Goal: Information Seeking & Learning: Understand process/instructions

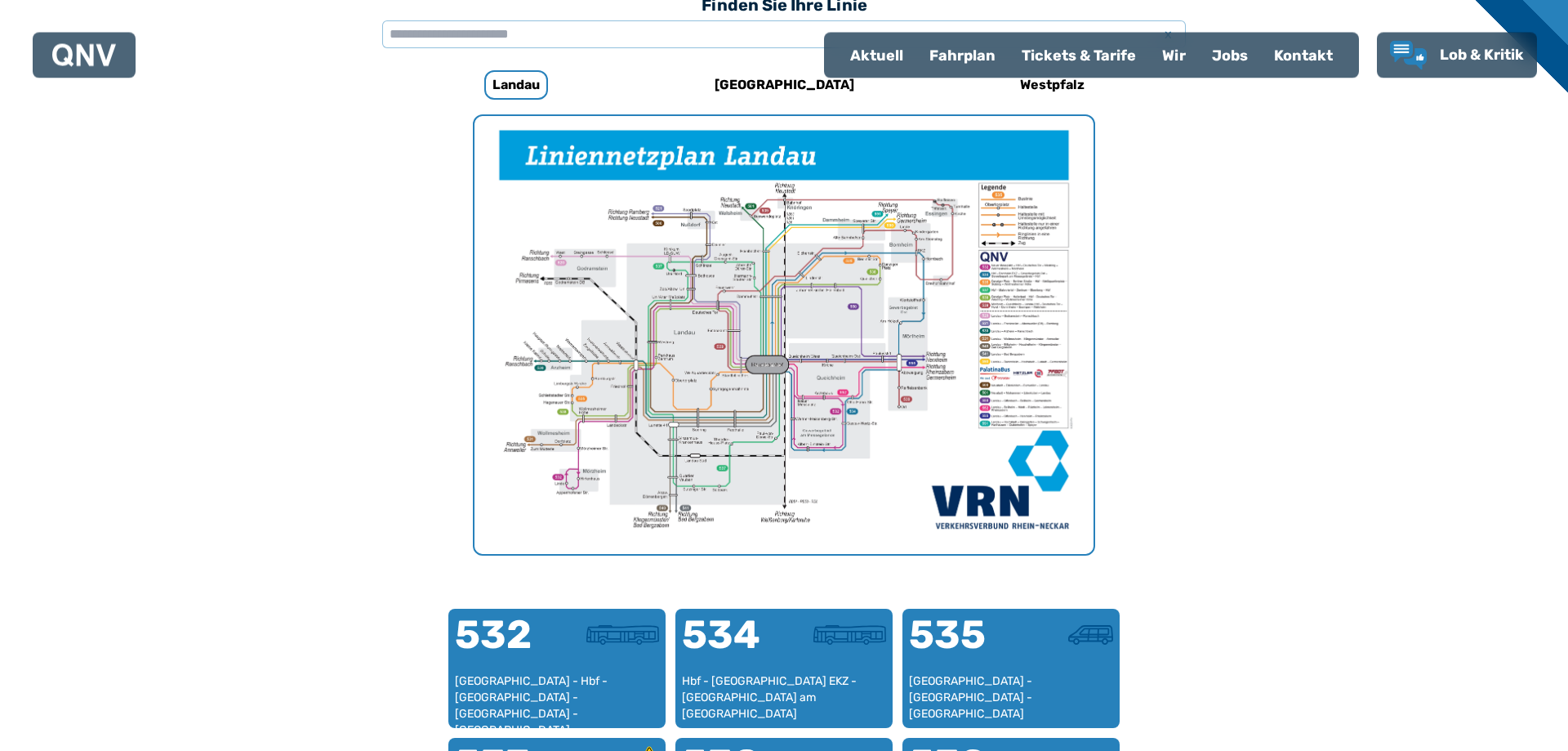
scroll to position [504, 0]
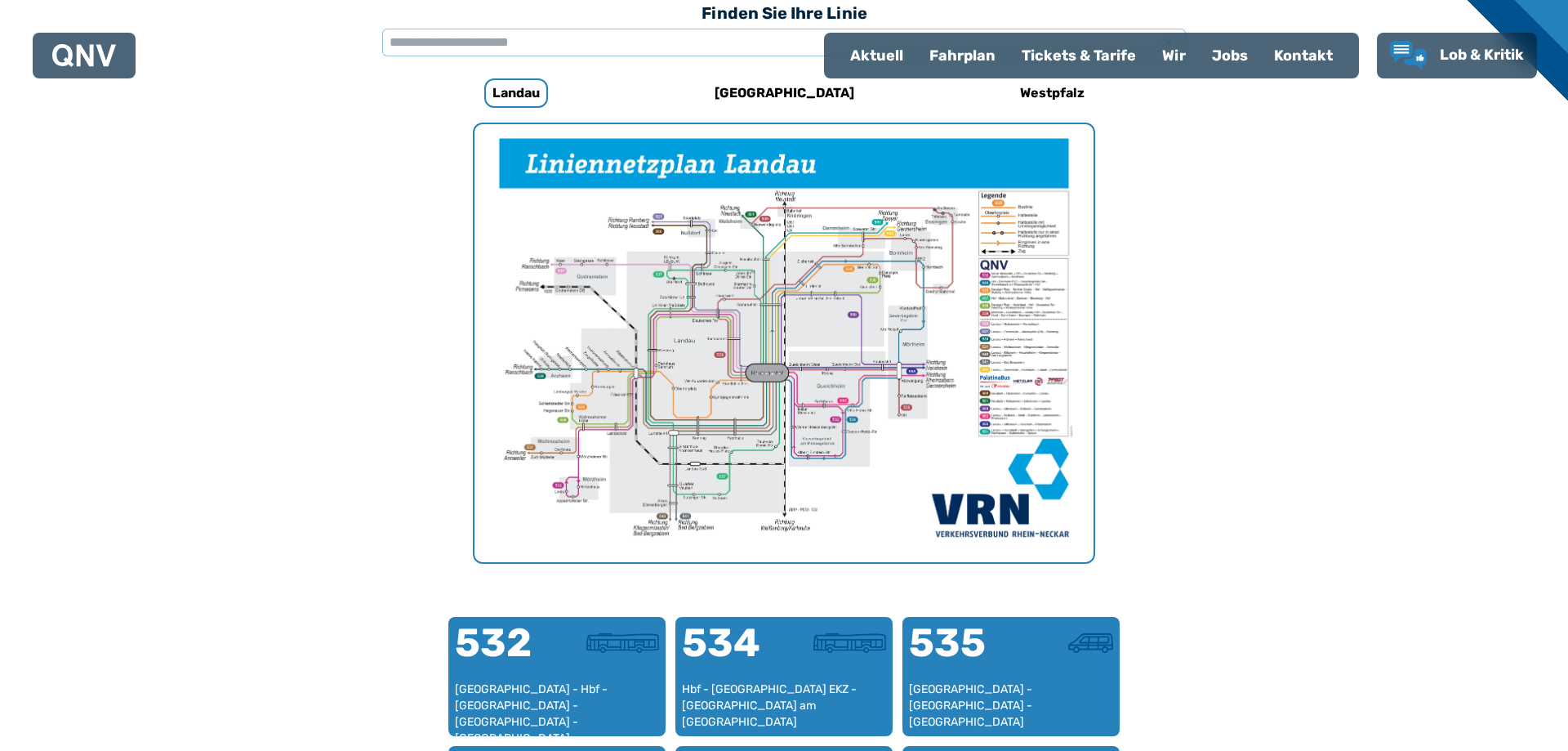
click at [815, 362] on img "1 von 1" at bounding box center [784, 343] width 619 height 438
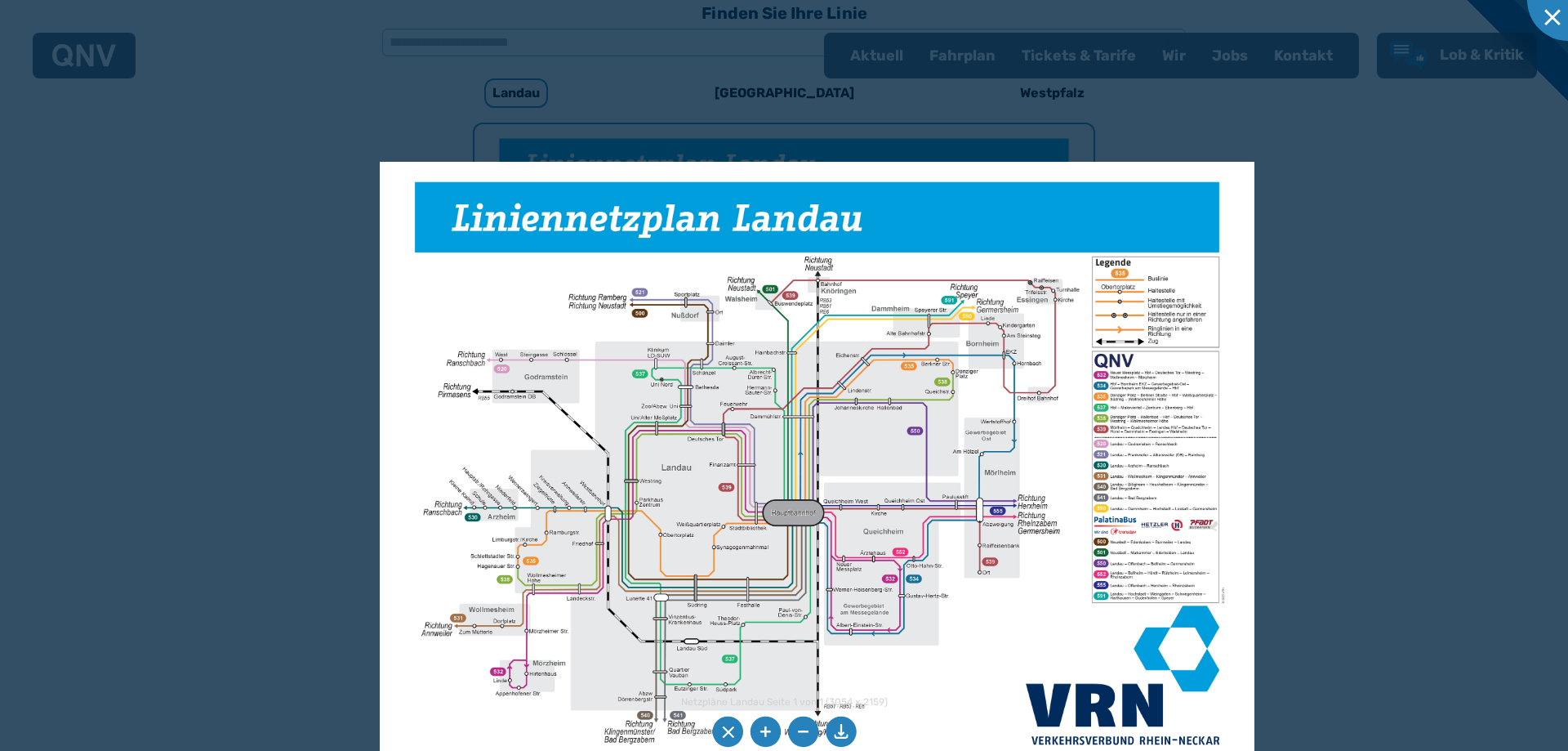
click at [261, 296] on div at bounding box center [784, 376] width 1568 height 751
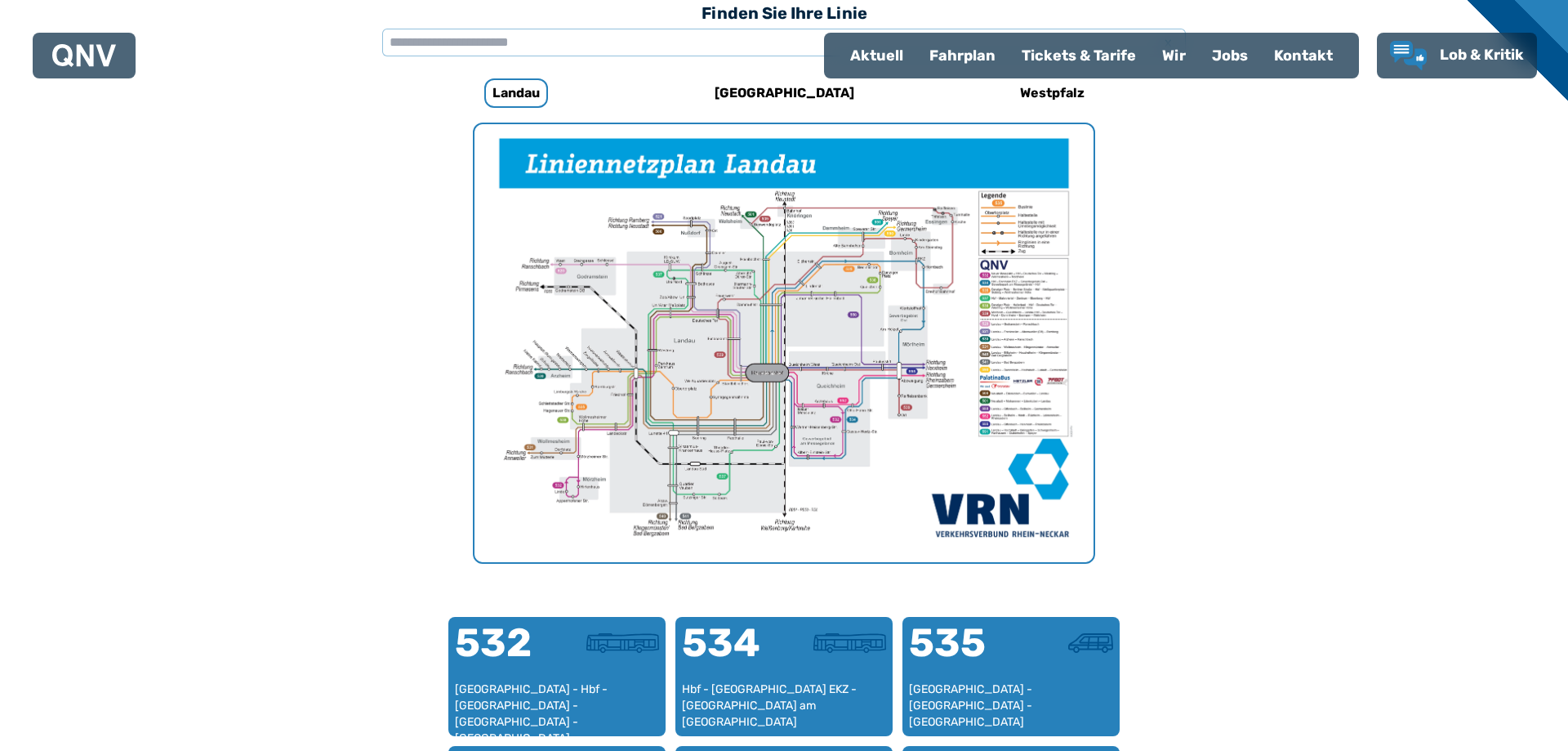
scroll to position [169, 0]
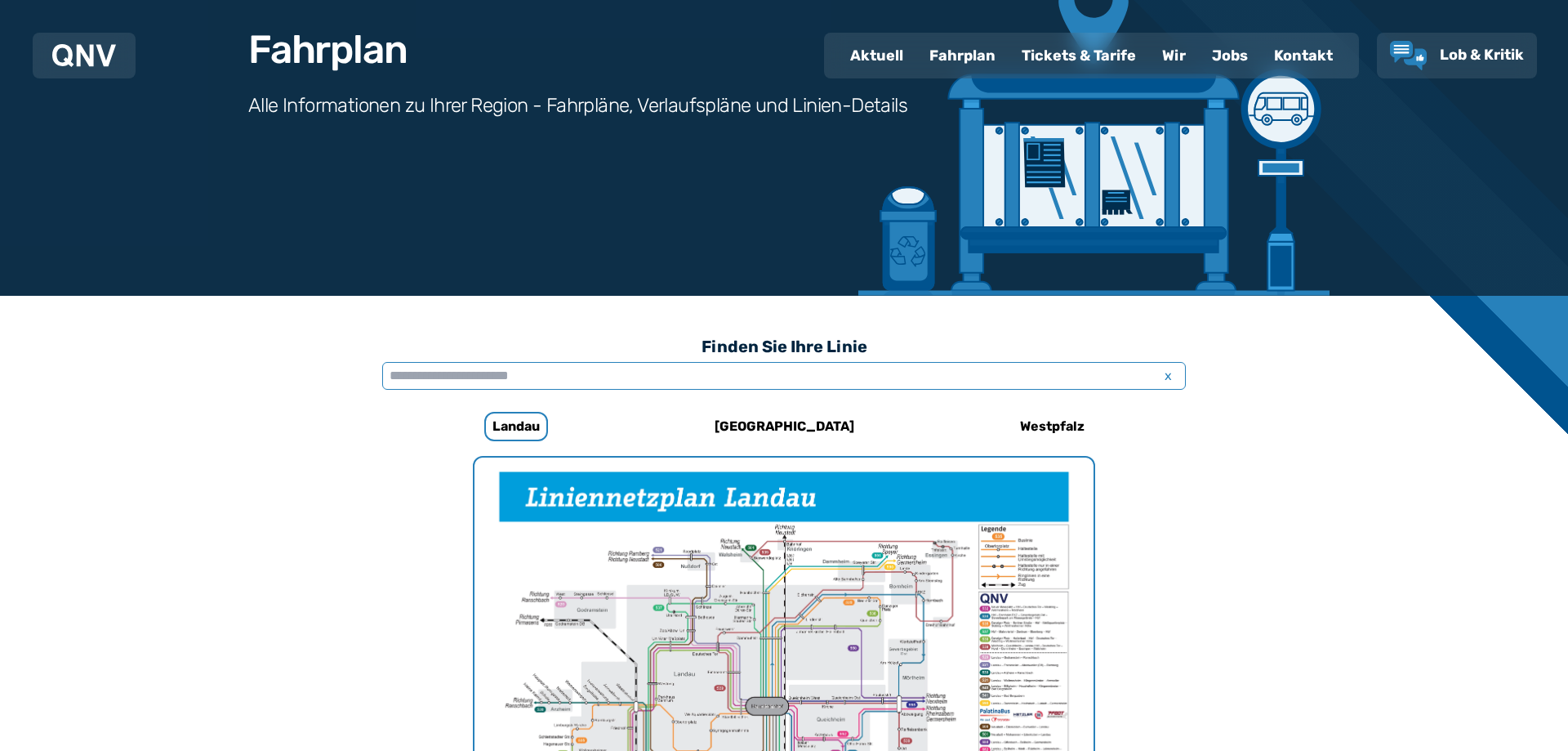
click at [522, 371] on input "text" at bounding box center [784, 376] width 804 height 28
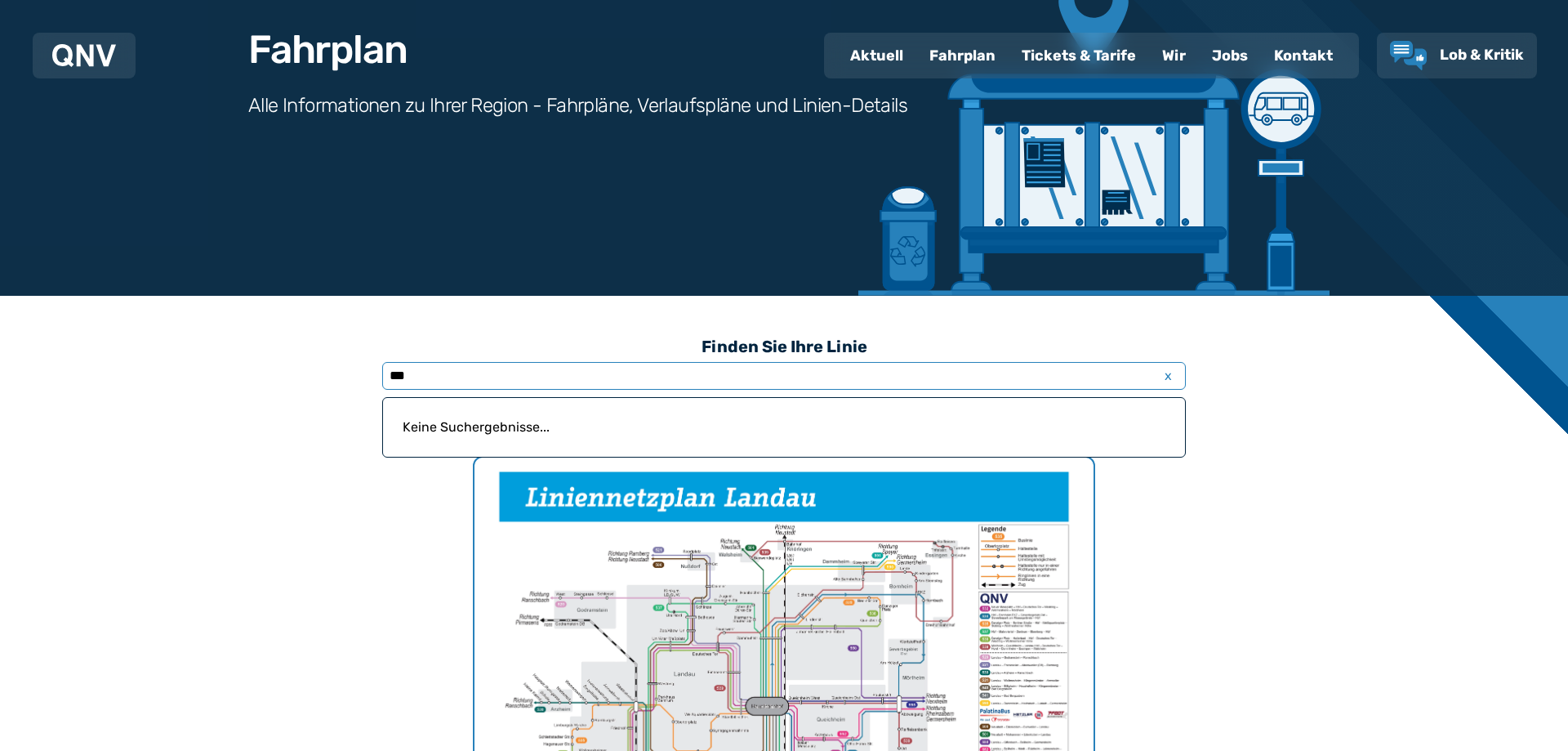
type input "***"
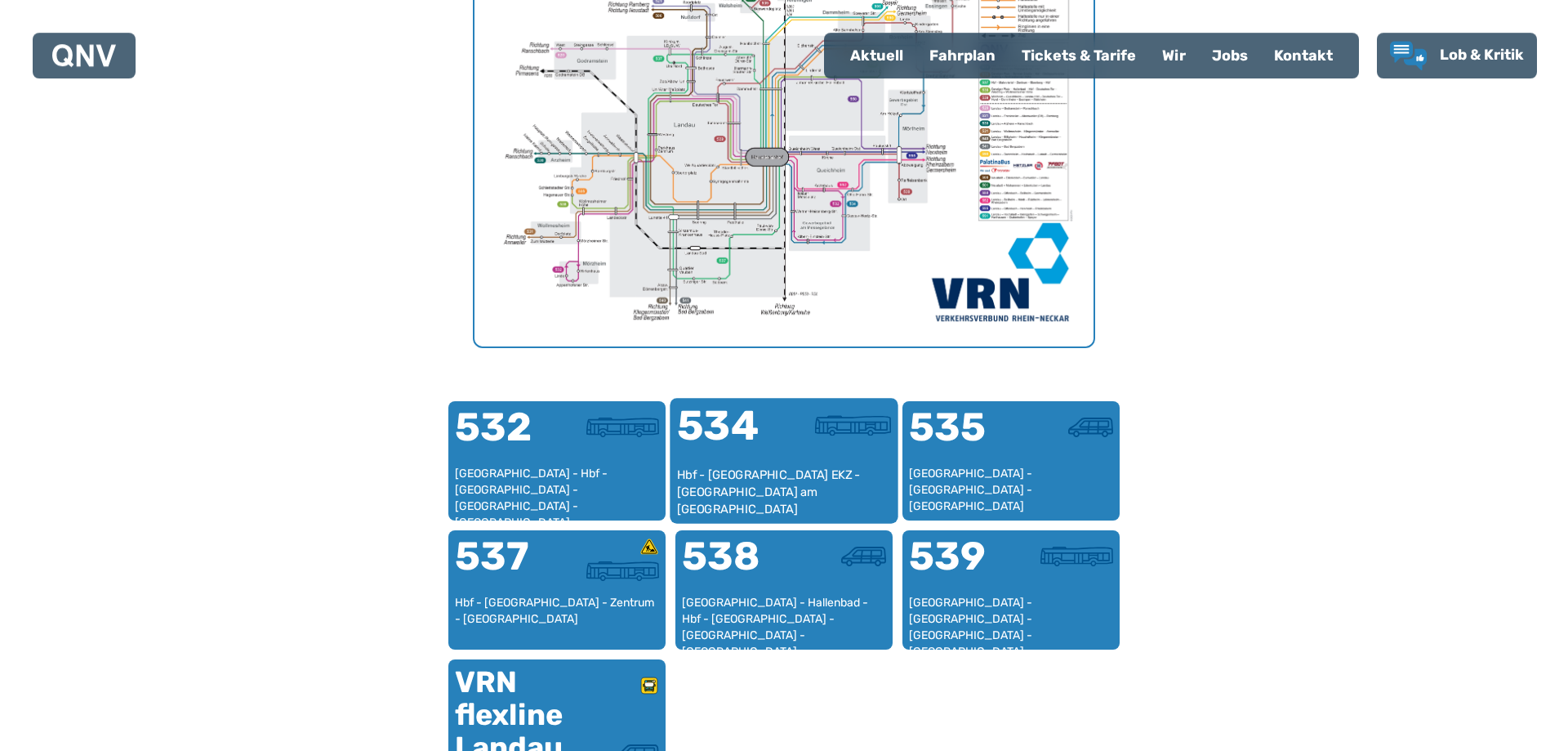
scroll to position [753, 0]
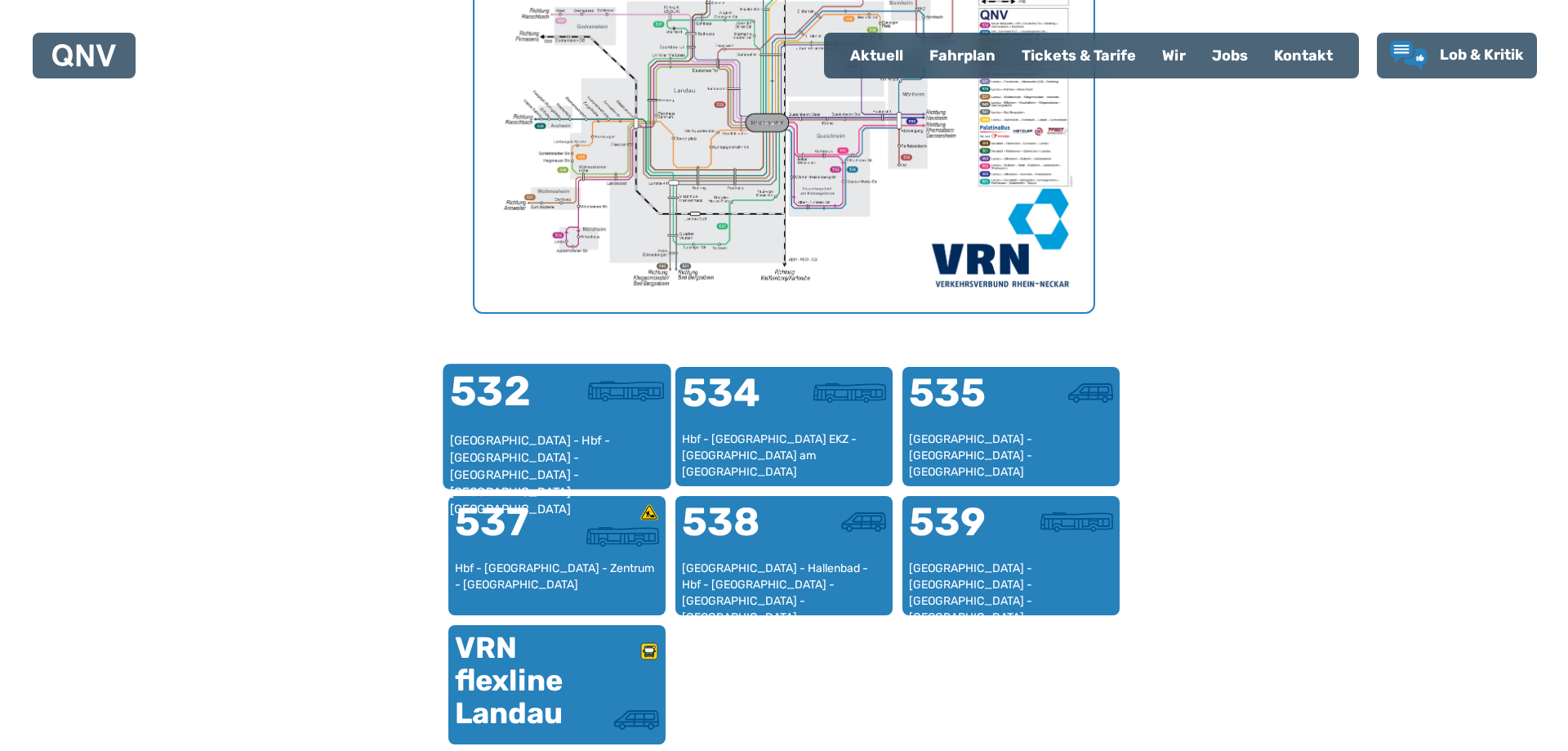
click at [530, 411] on div "532" at bounding box center [502, 401] width 107 height 62
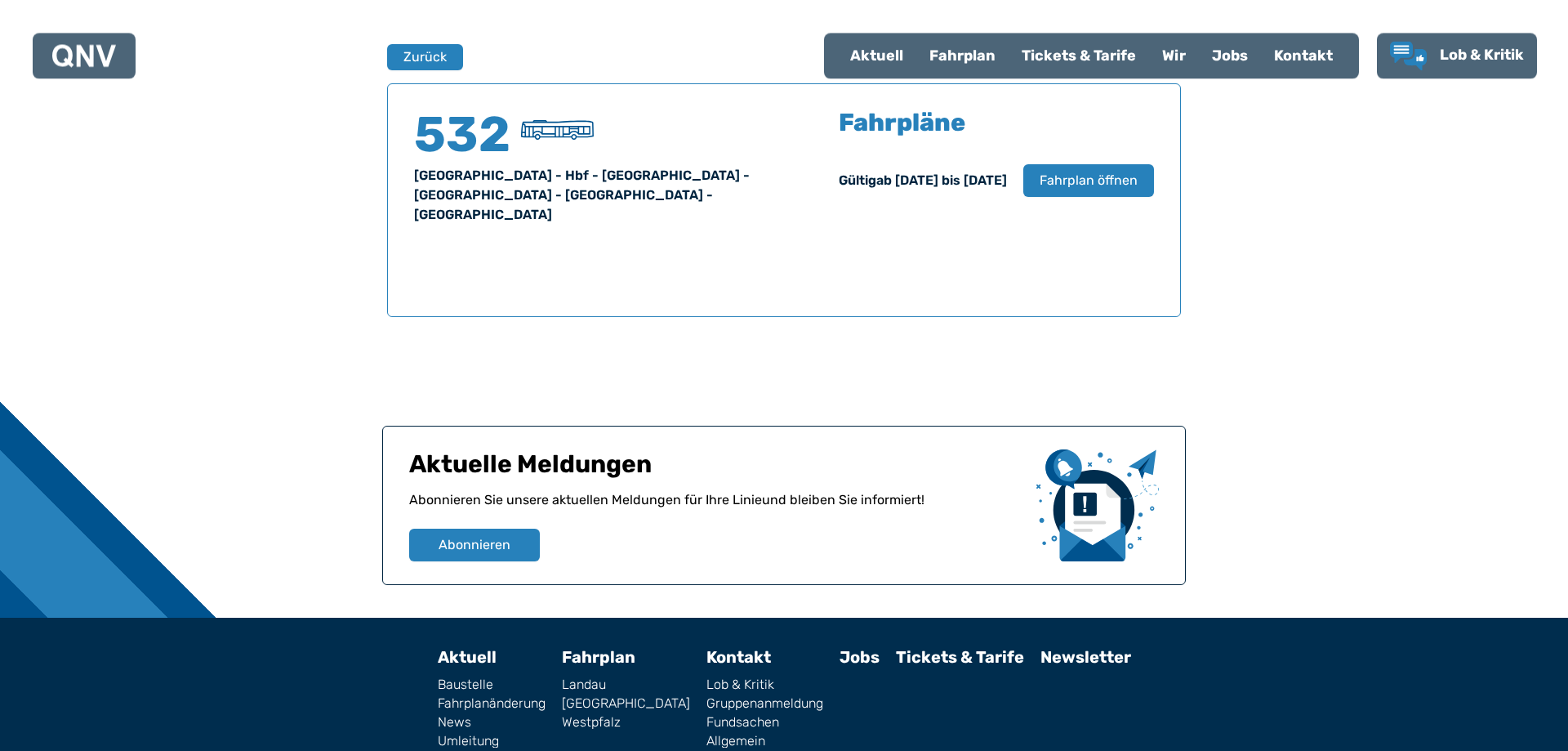
scroll to position [1076, 0]
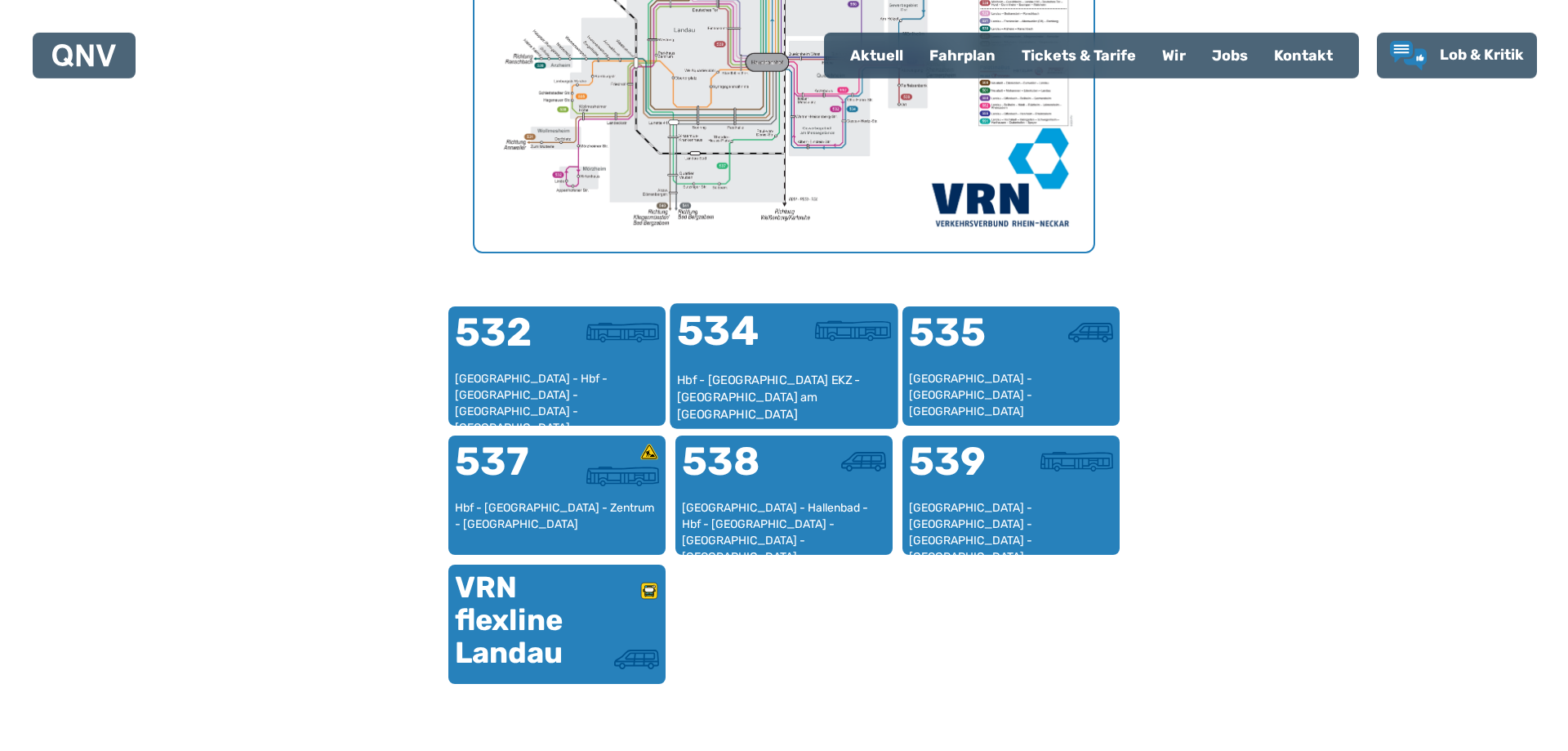
scroll to position [837, 0]
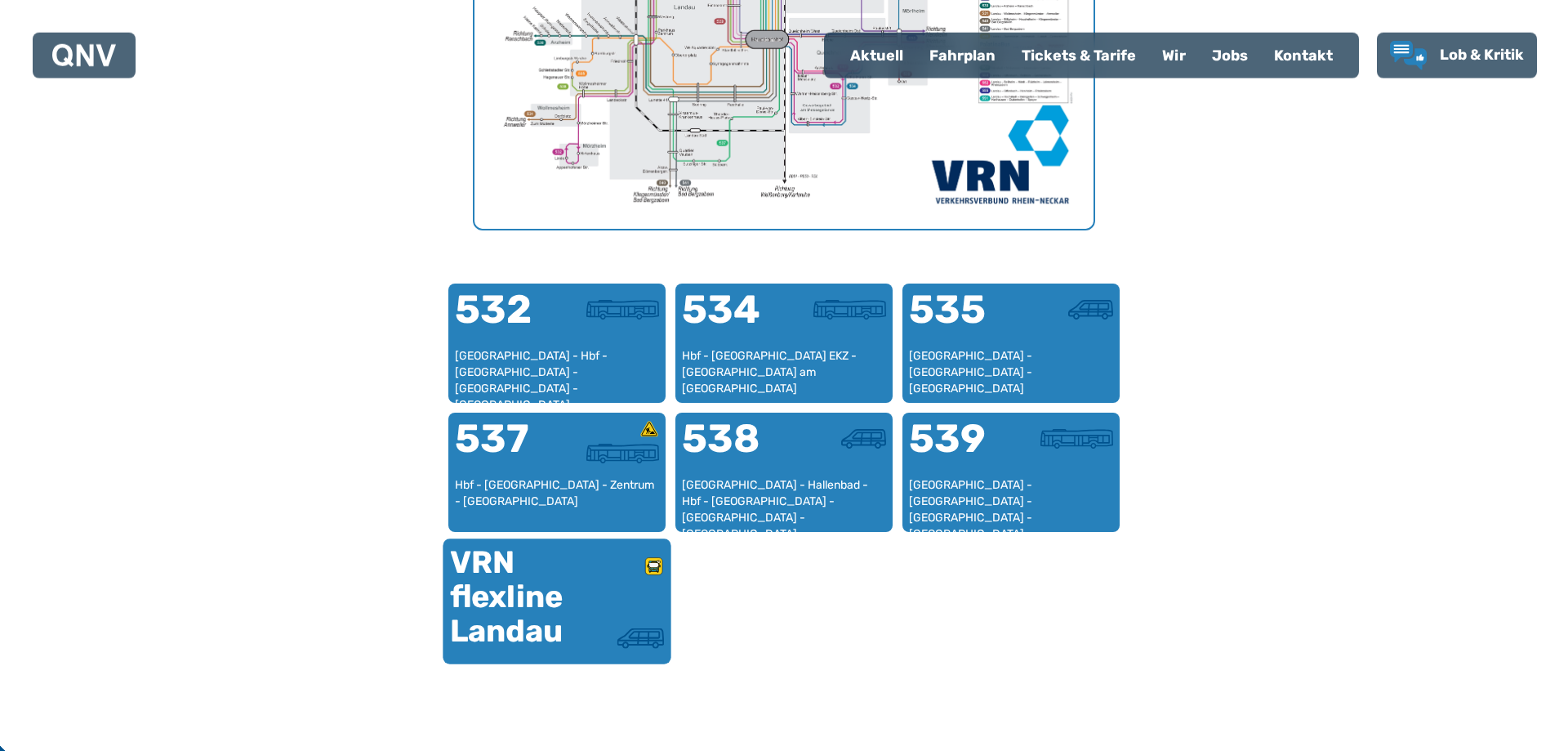
click at [531, 602] on div "VRN flexline Landau" at bounding box center [502, 597] width 107 height 103
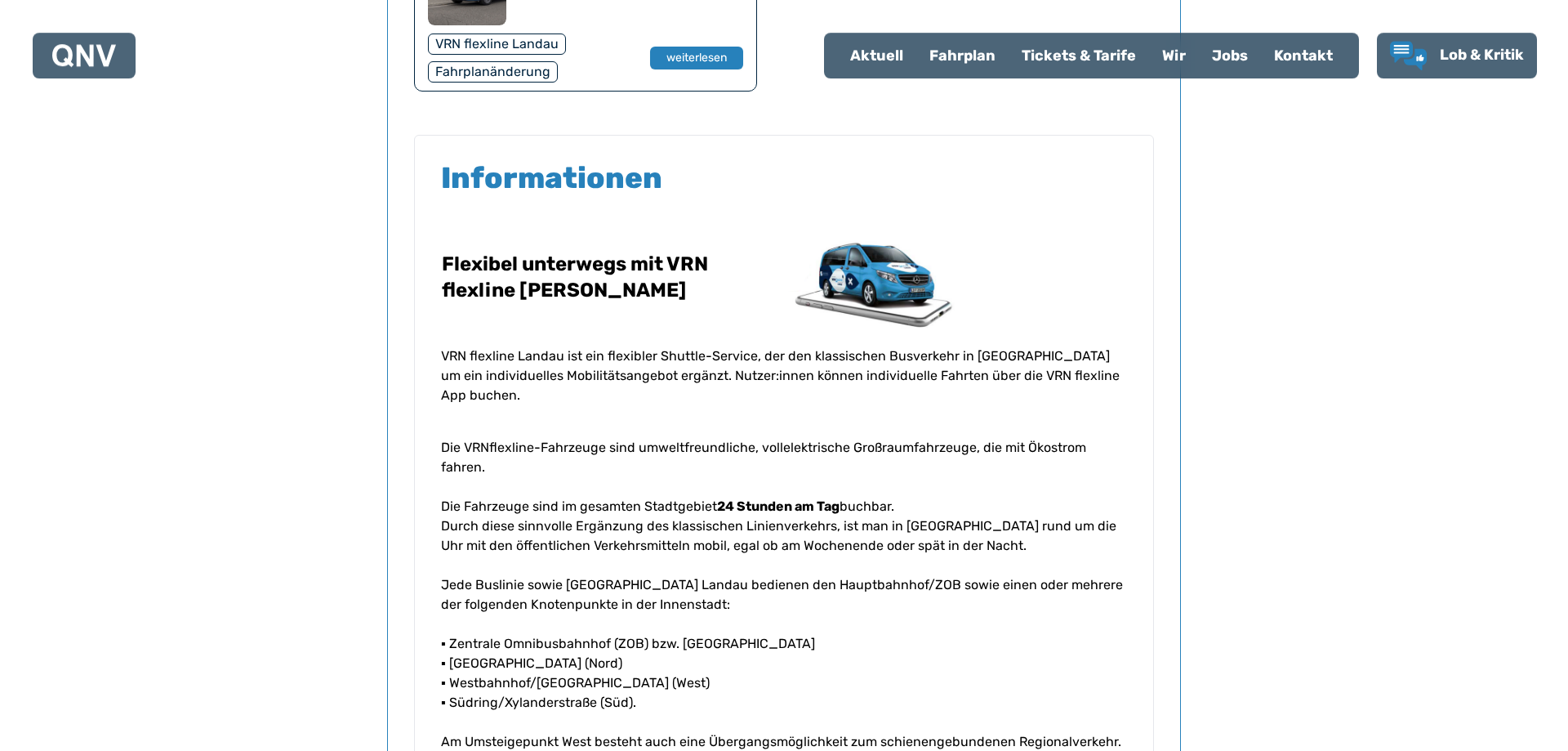
scroll to position [1243, 0]
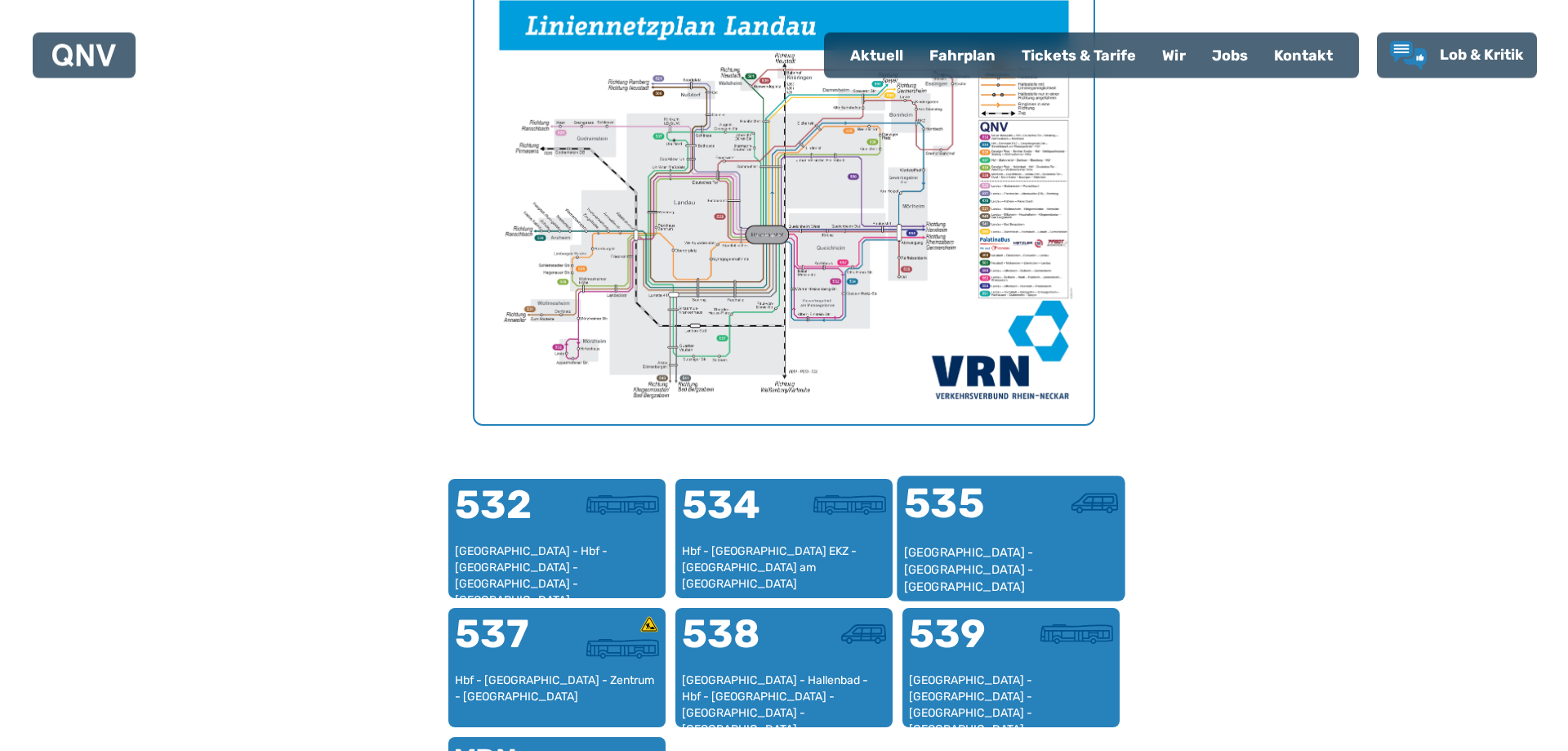
scroll to position [753, 0]
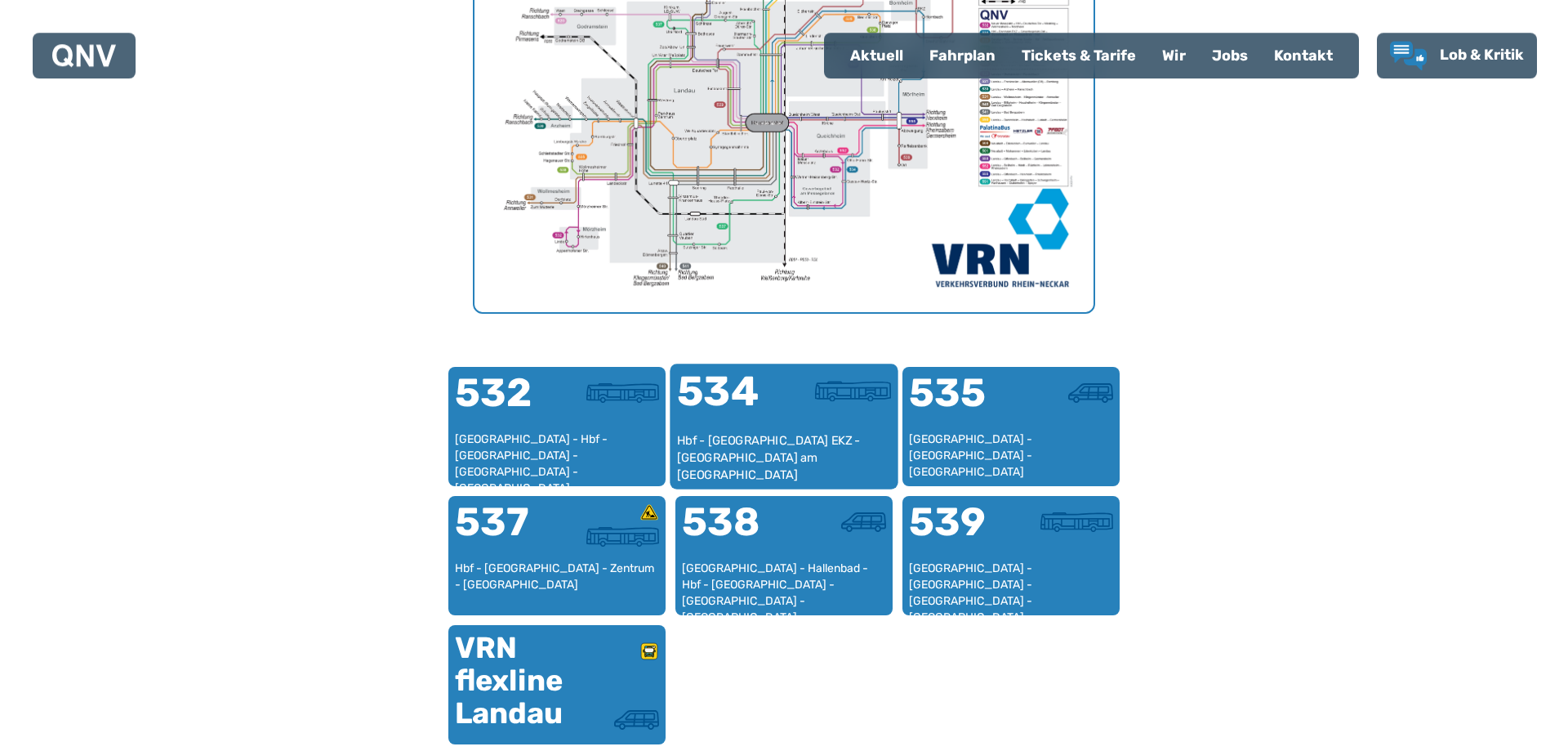
click at [806, 434] on div "Hbf - [GEOGRAPHIC_DATA] EKZ - [GEOGRAPHIC_DATA] am [GEOGRAPHIC_DATA]" at bounding box center [784, 457] width 215 height 50
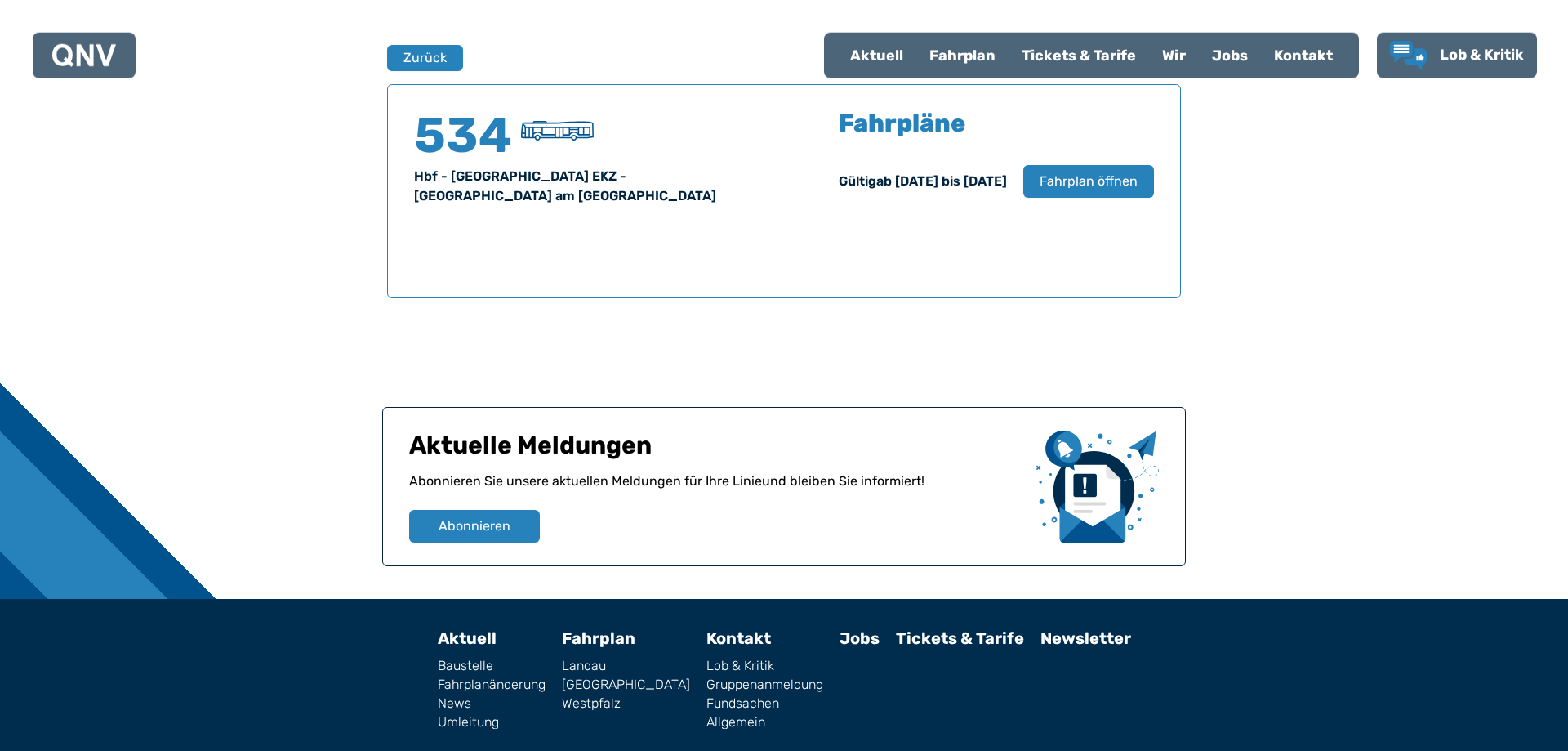
scroll to position [1076, 0]
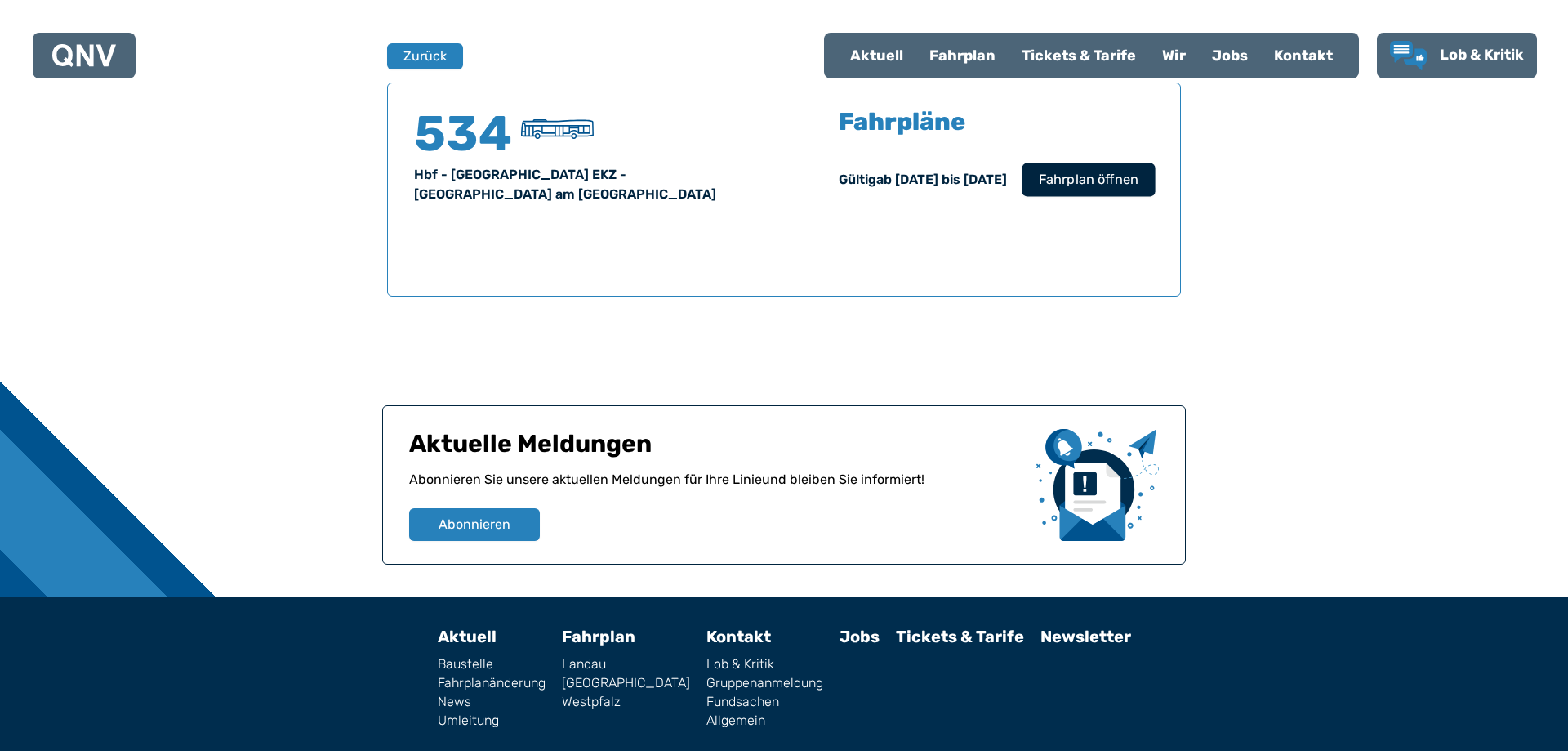
click at [1108, 193] on button "Fahrplan öffnen" at bounding box center [1088, 179] width 133 height 34
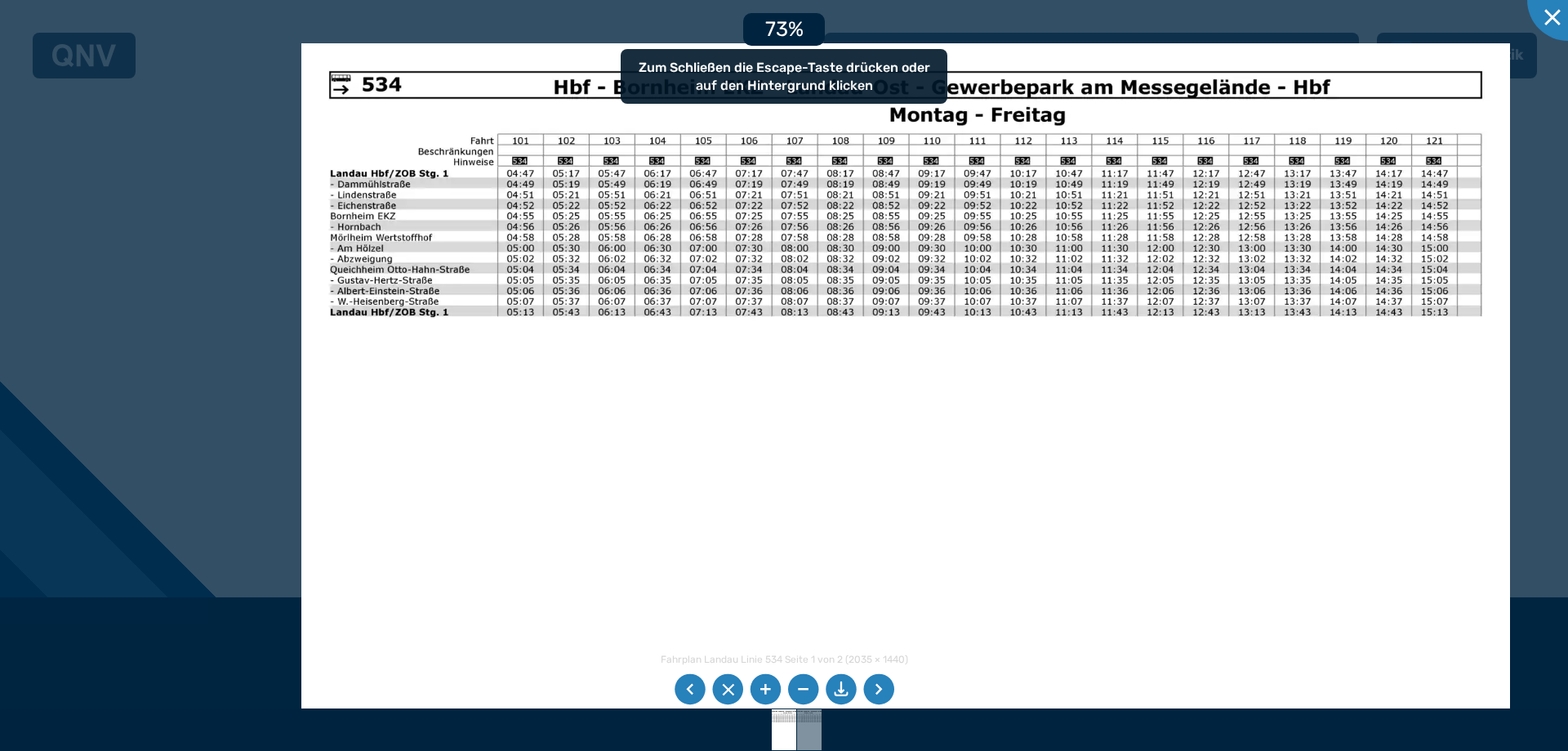
click at [486, 349] on img at bounding box center [906, 471] width 1209 height 856
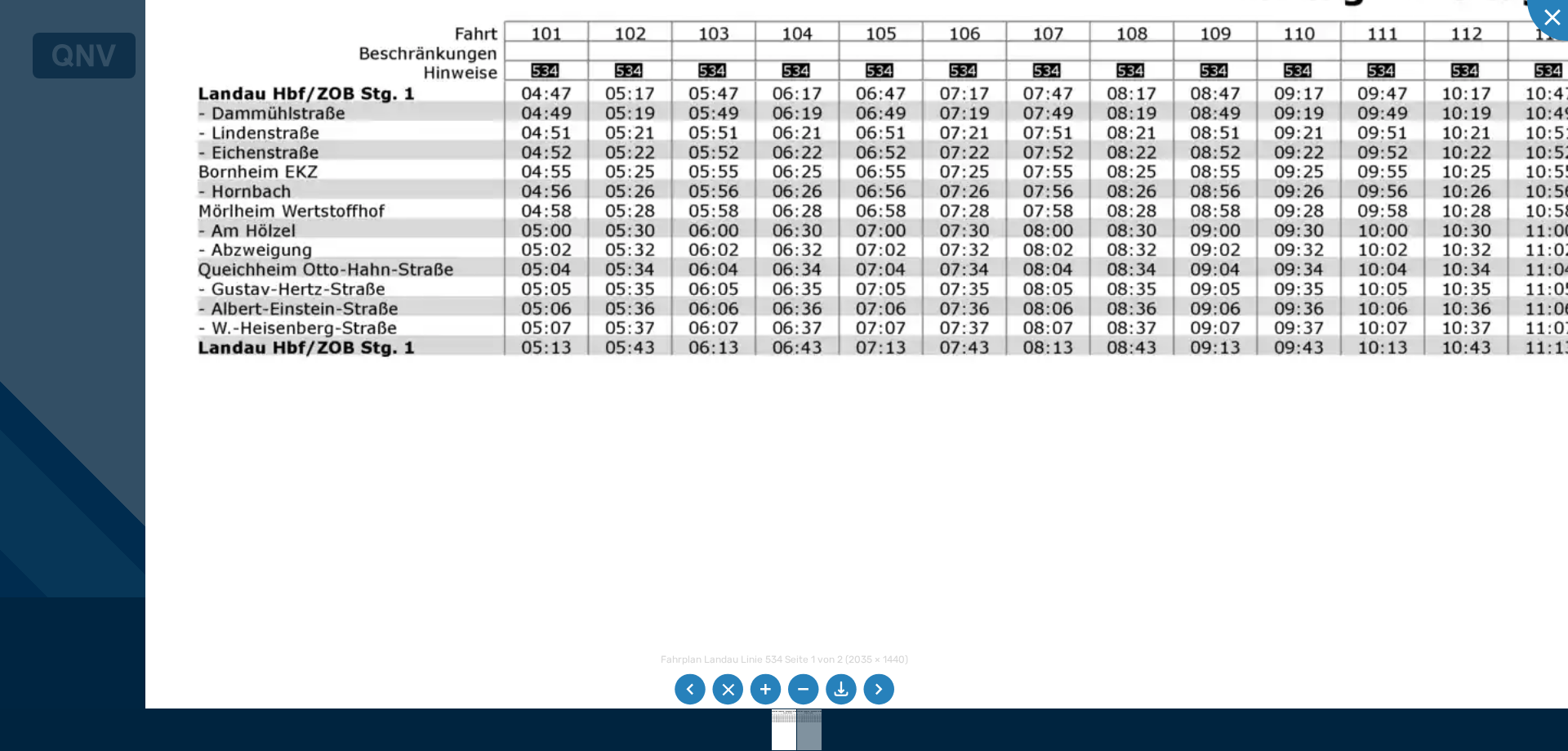
click at [1567, 411] on img at bounding box center [1251, 638] width 2212 height 1566
click at [731, 687] on li at bounding box center [728, 689] width 31 height 31
